Goal: Task Accomplishment & Management: Use online tool/utility

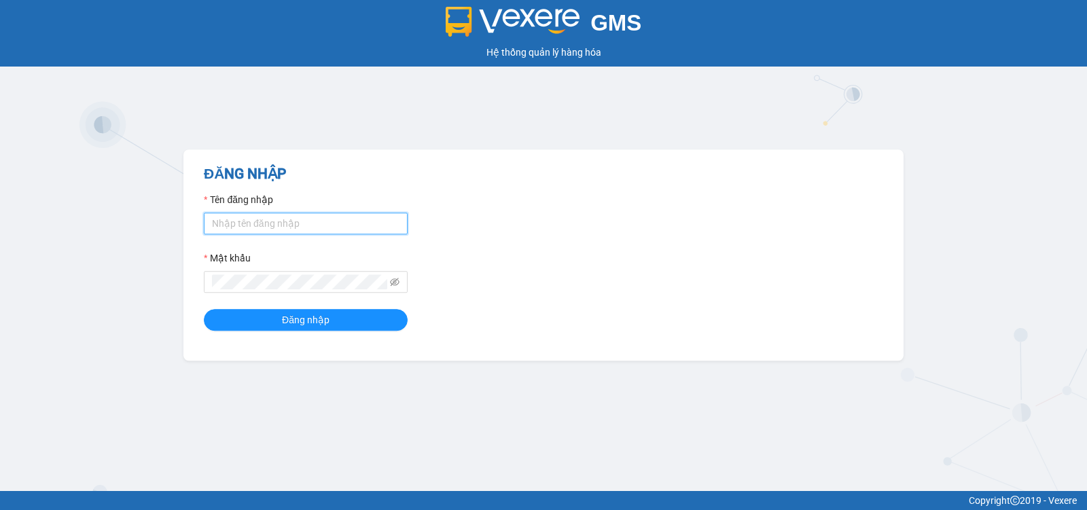
click at [274, 228] on input "Tên đăng nhập" at bounding box center [306, 224] width 204 height 22
type input "thuydung.trangngocphat"
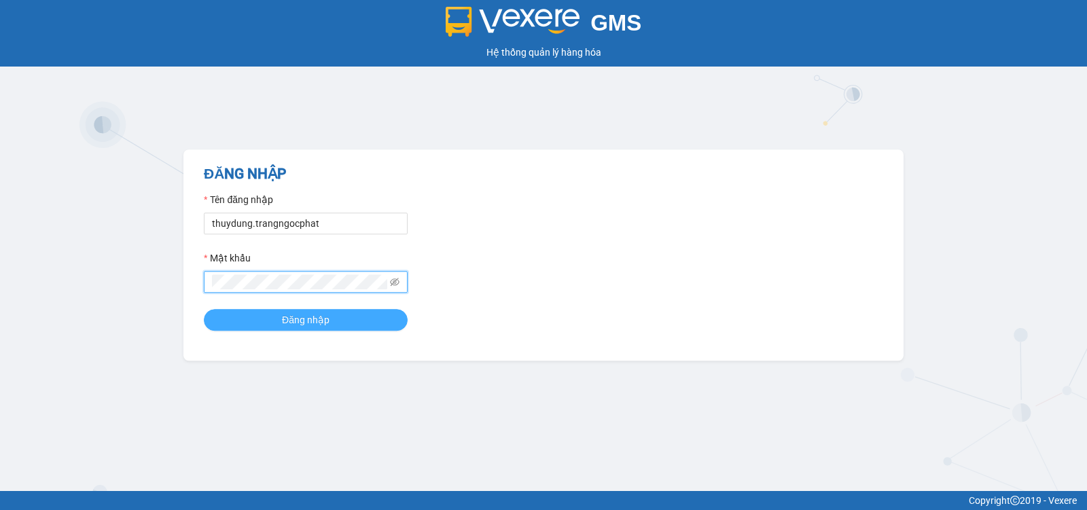
click at [245, 314] on button "Đăng nhập" at bounding box center [306, 320] width 204 height 22
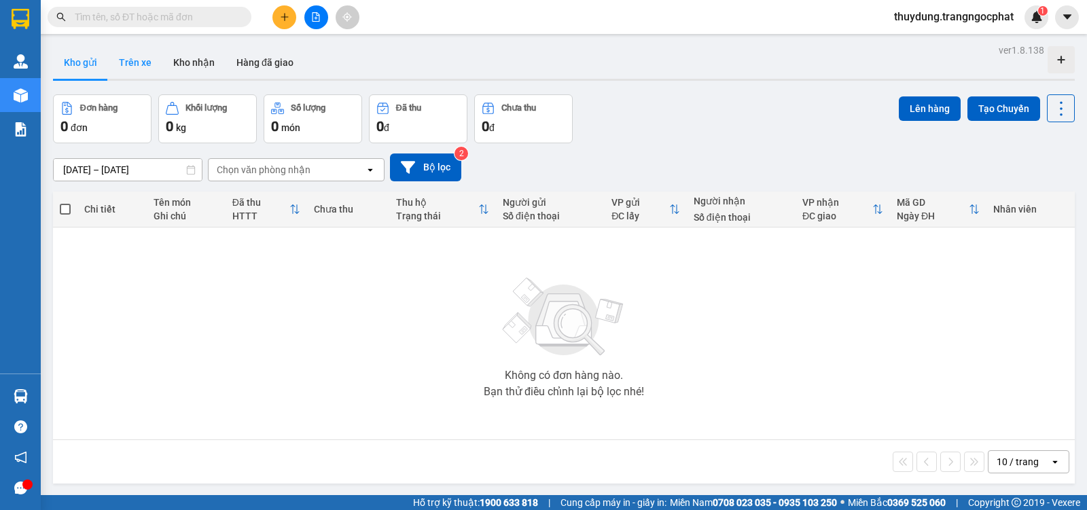
click at [149, 67] on button "Trên xe" at bounding box center [135, 62] width 54 height 33
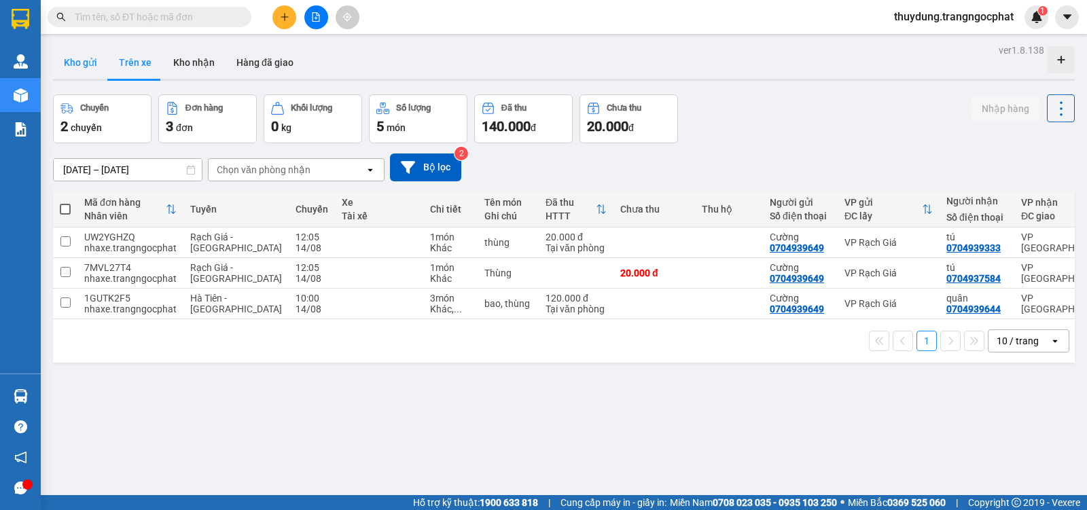
click at [96, 67] on button "Kho gửi" at bounding box center [80, 62] width 55 height 33
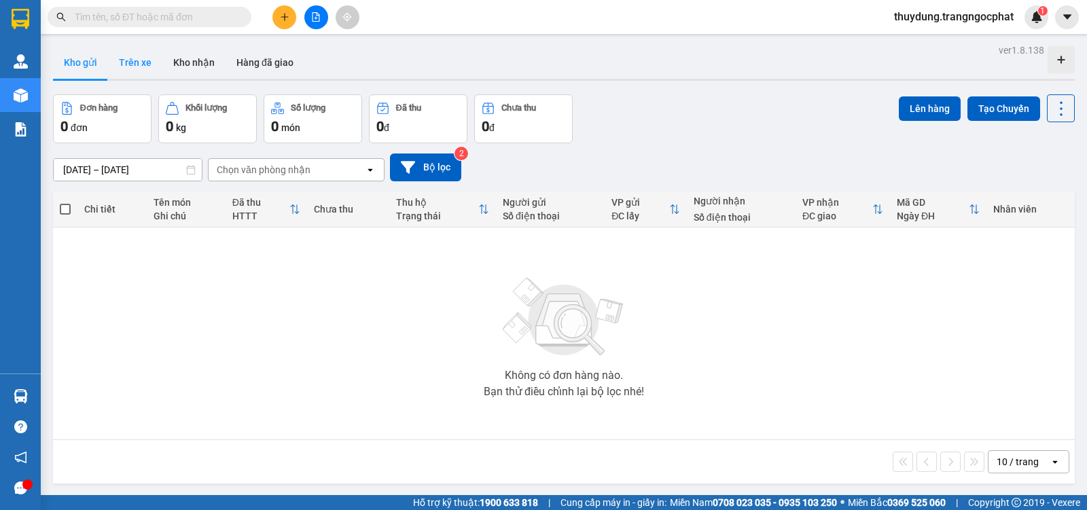
click at [139, 59] on button "Trên xe" at bounding box center [135, 62] width 54 height 33
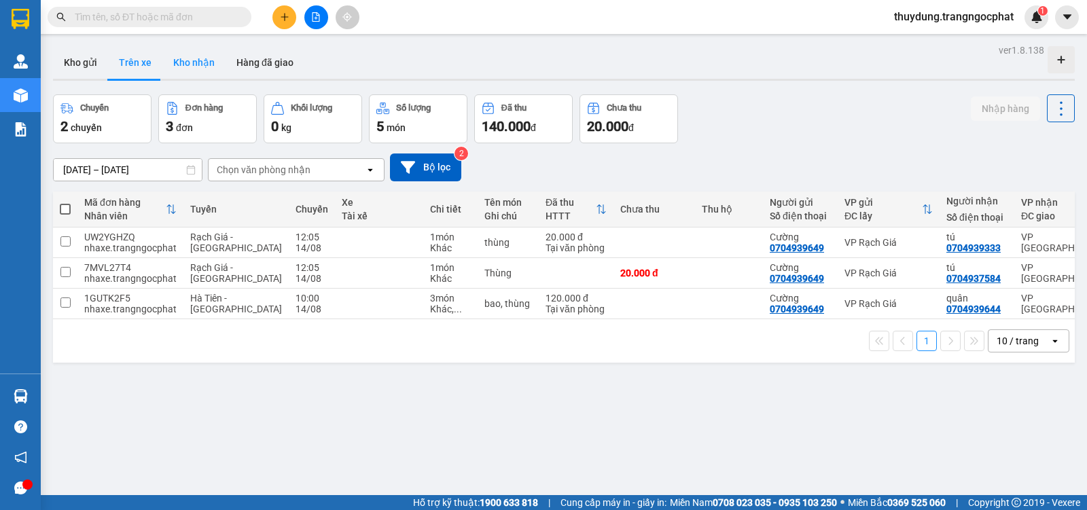
click at [215, 66] on button "Kho nhận" at bounding box center [193, 62] width 63 height 33
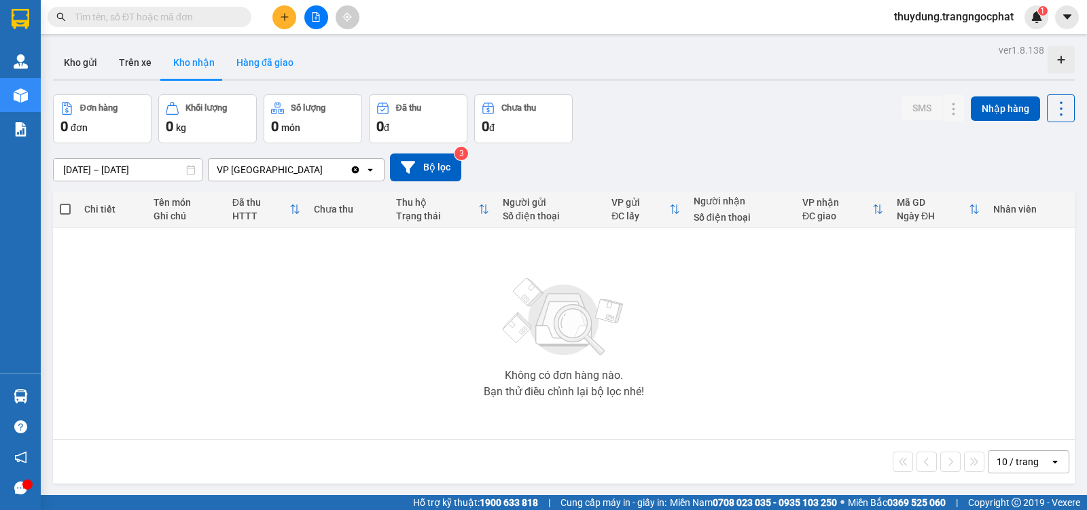
click at [264, 65] on button "Hàng đã giao" at bounding box center [265, 62] width 79 height 33
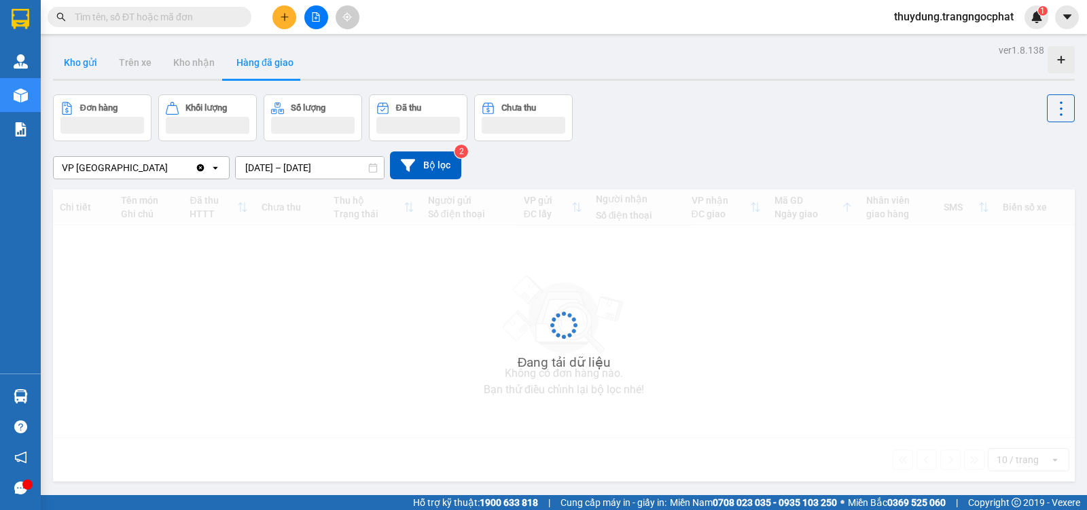
click at [77, 71] on button "Kho gửi" at bounding box center [80, 62] width 55 height 33
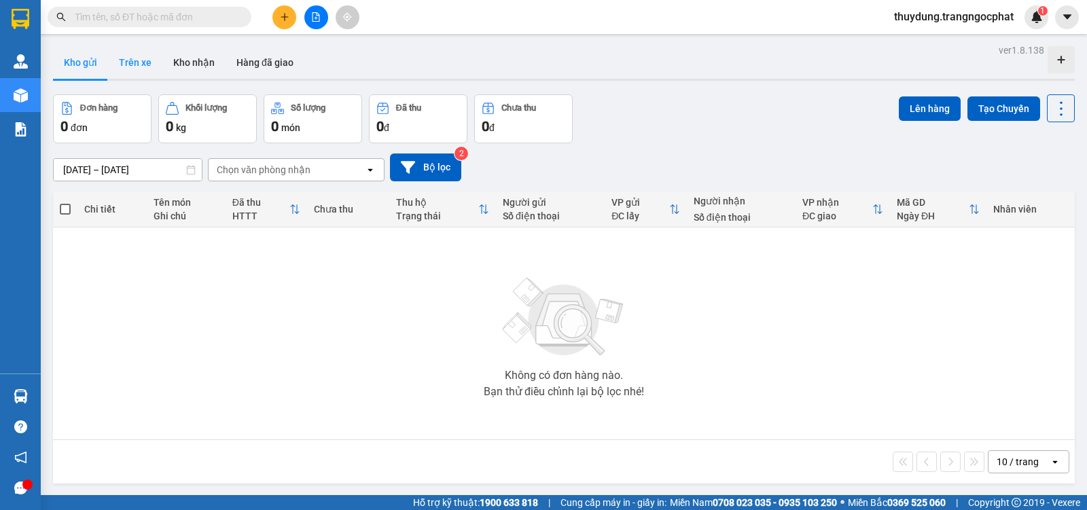
click at [131, 62] on button "Trên xe" at bounding box center [135, 62] width 54 height 33
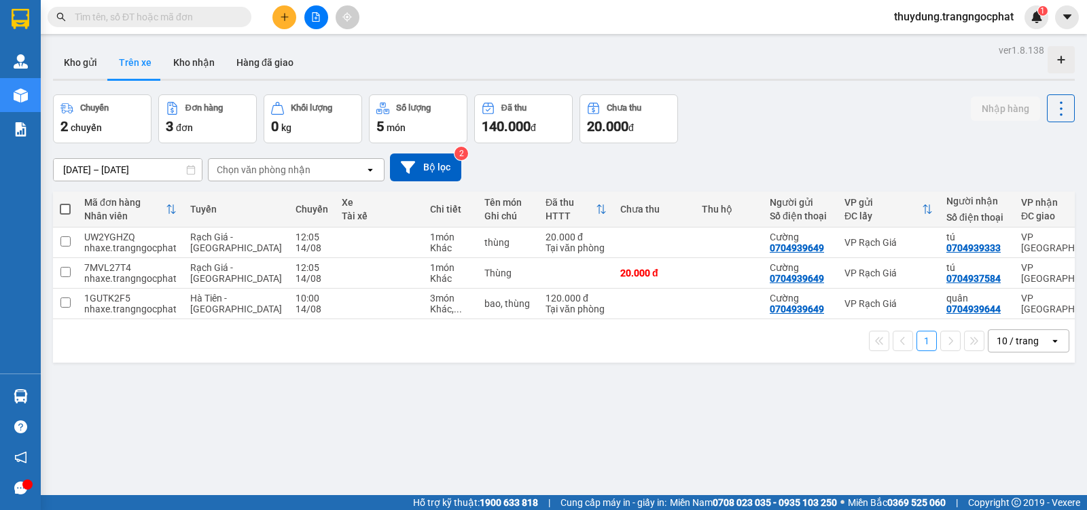
click at [1057, 60] on icon at bounding box center [1060, 59] width 7 height 7
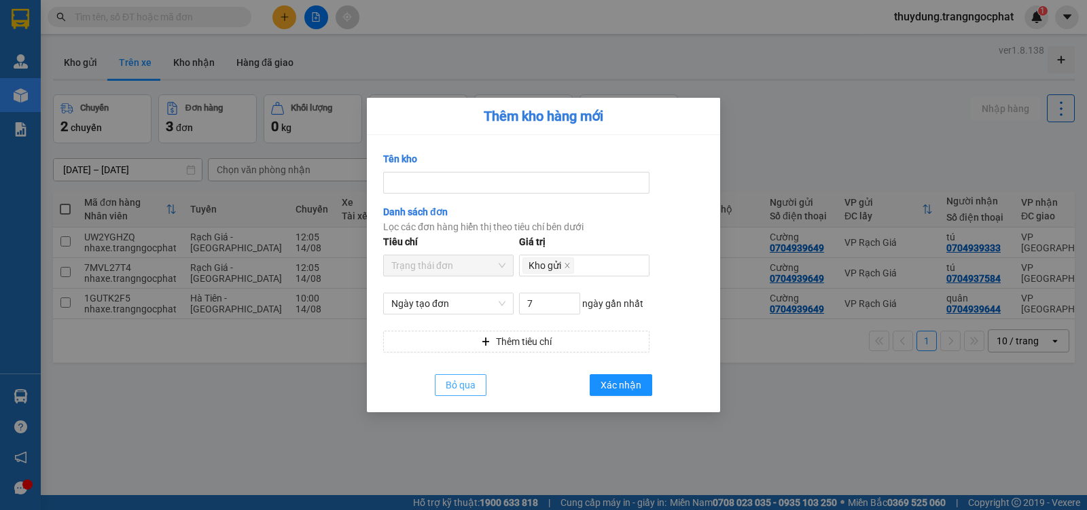
click at [480, 386] on button "Bỏ qua" at bounding box center [461, 385] width 52 height 22
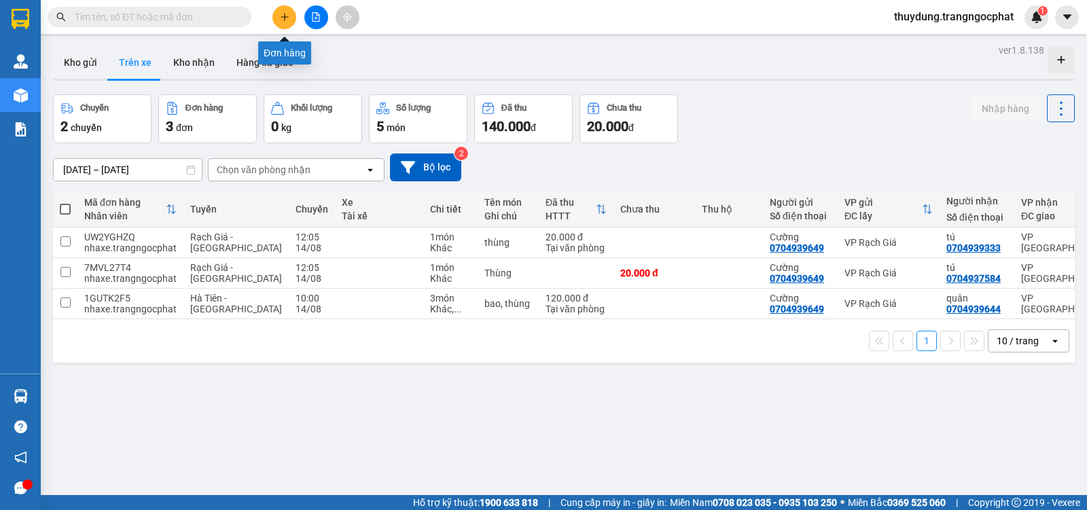
click at [281, 22] on button at bounding box center [284, 17] width 24 height 24
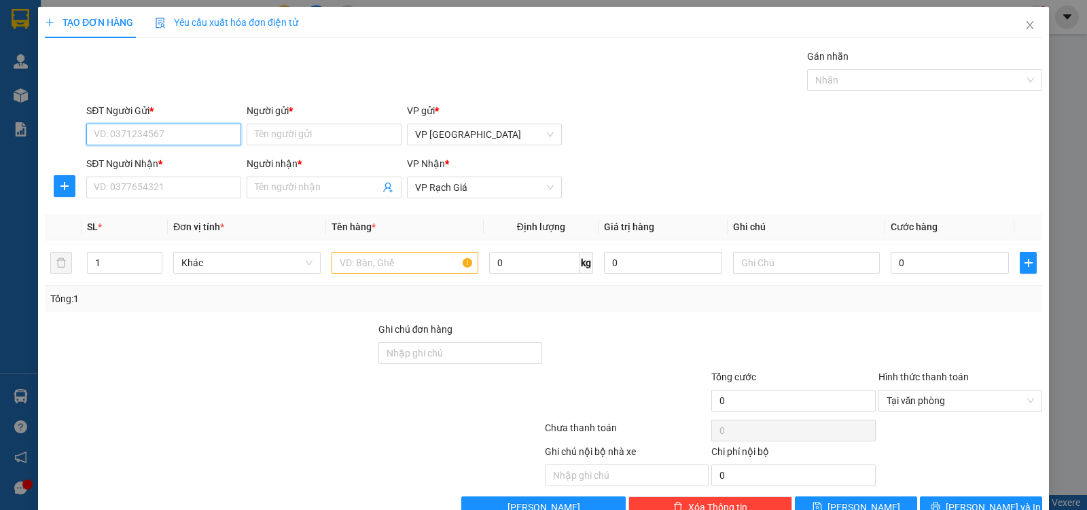
click at [201, 136] on input "SĐT Người Gửi *" at bounding box center [163, 135] width 155 height 22
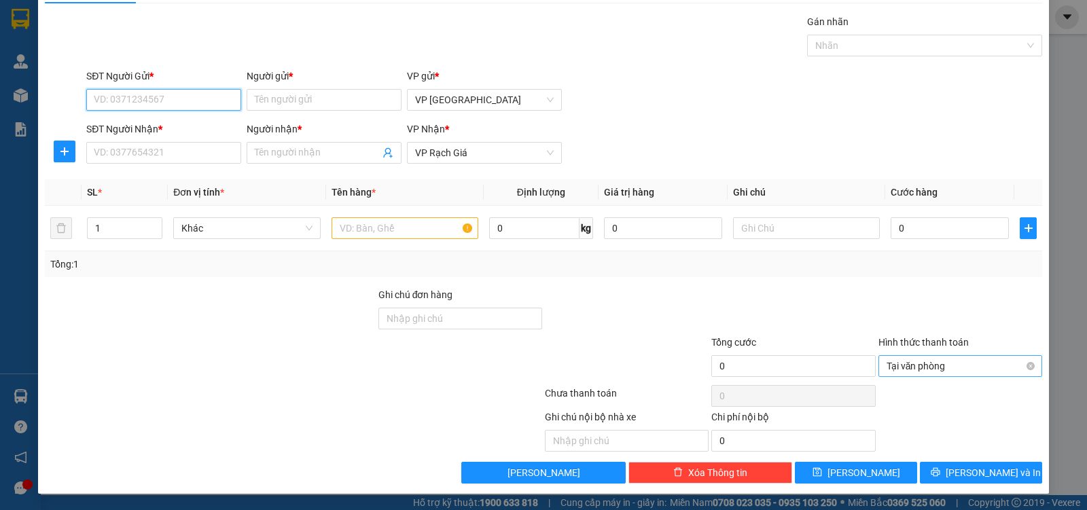
click at [906, 361] on span "Tại văn phòng" at bounding box center [960, 366] width 147 height 20
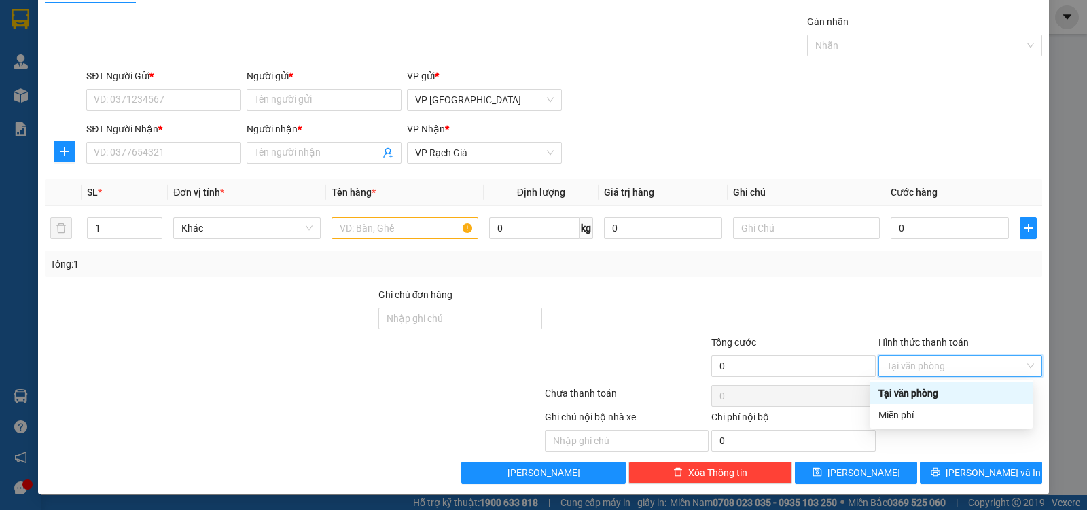
click at [917, 398] on div "Tại văn phòng" at bounding box center [951, 393] width 146 height 15
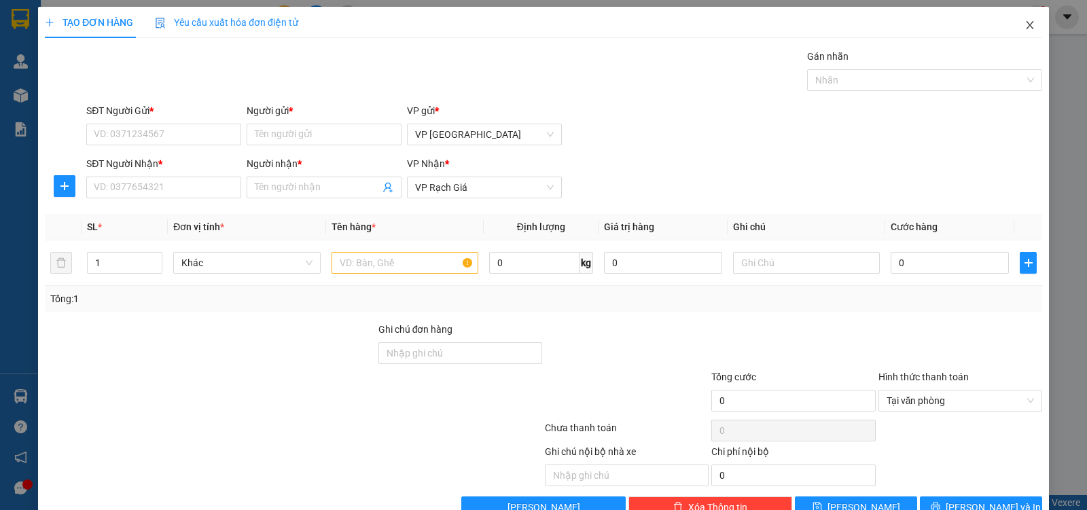
click at [1024, 30] on icon "close" at bounding box center [1029, 25] width 11 height 11
